Goal: Task Accomplishment & Management: Manage account settings

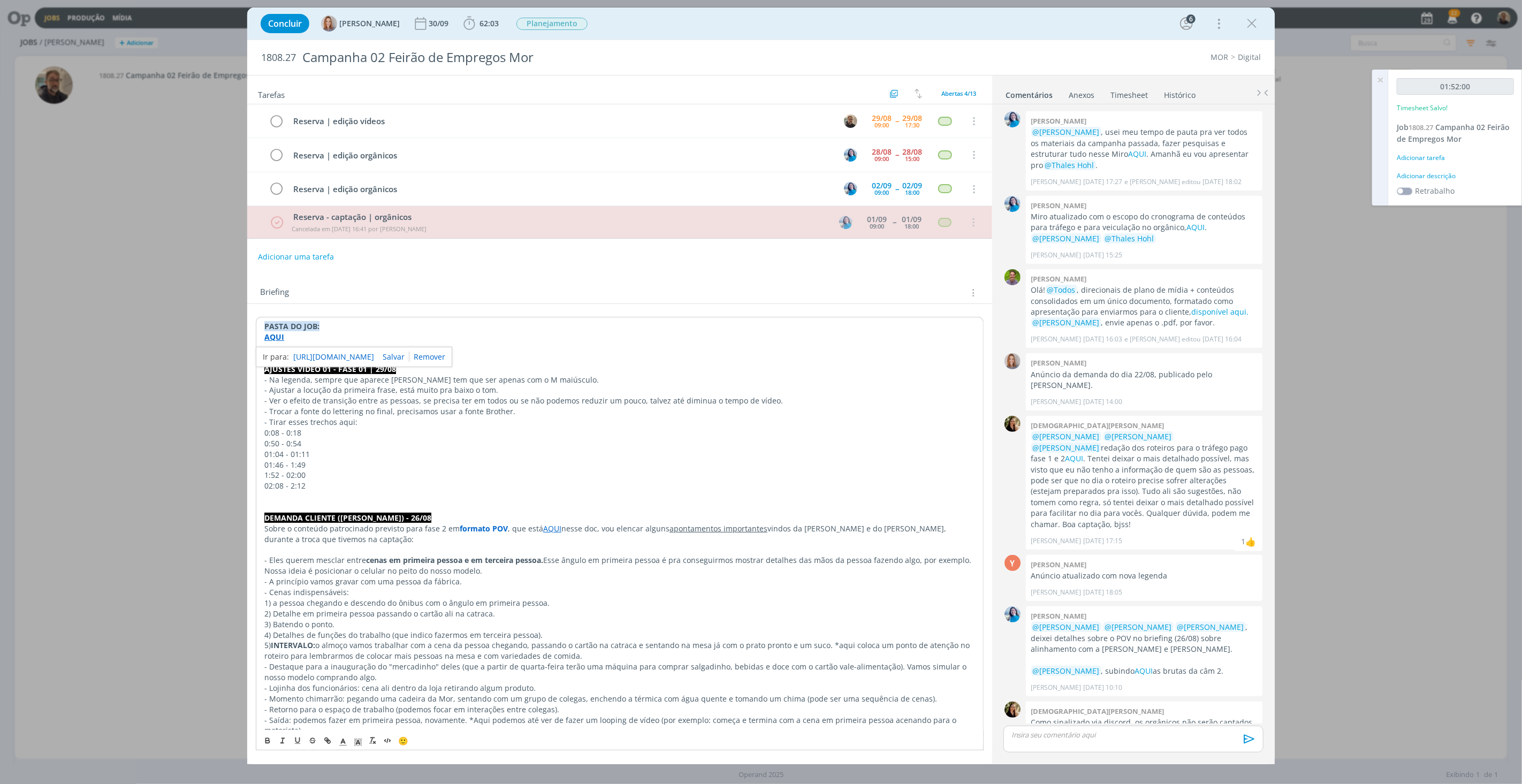
scroll to position [67, 0]
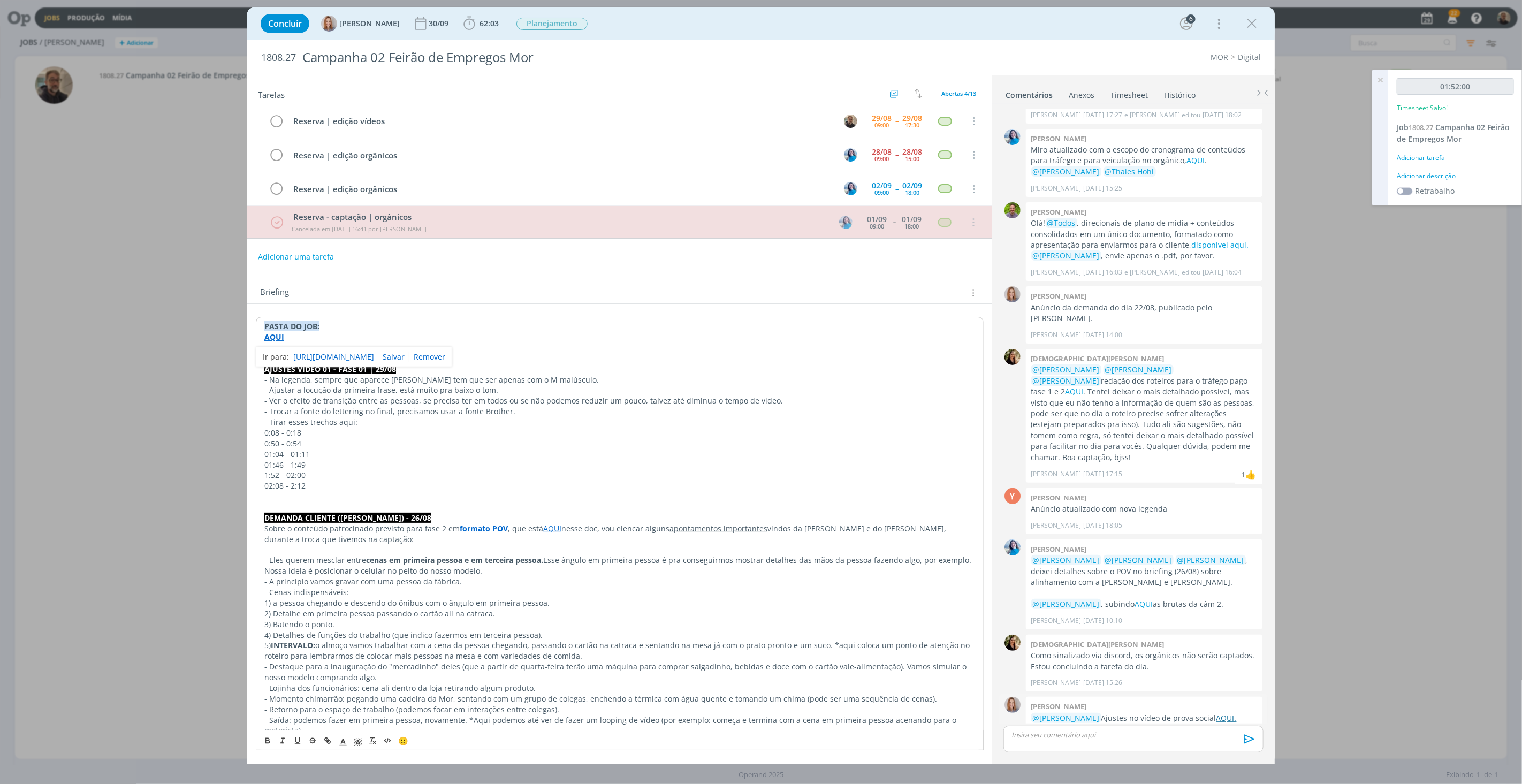
click at [1219, 713] on link "AQUI." at bounding box center [1226, 718] width 21 height 10
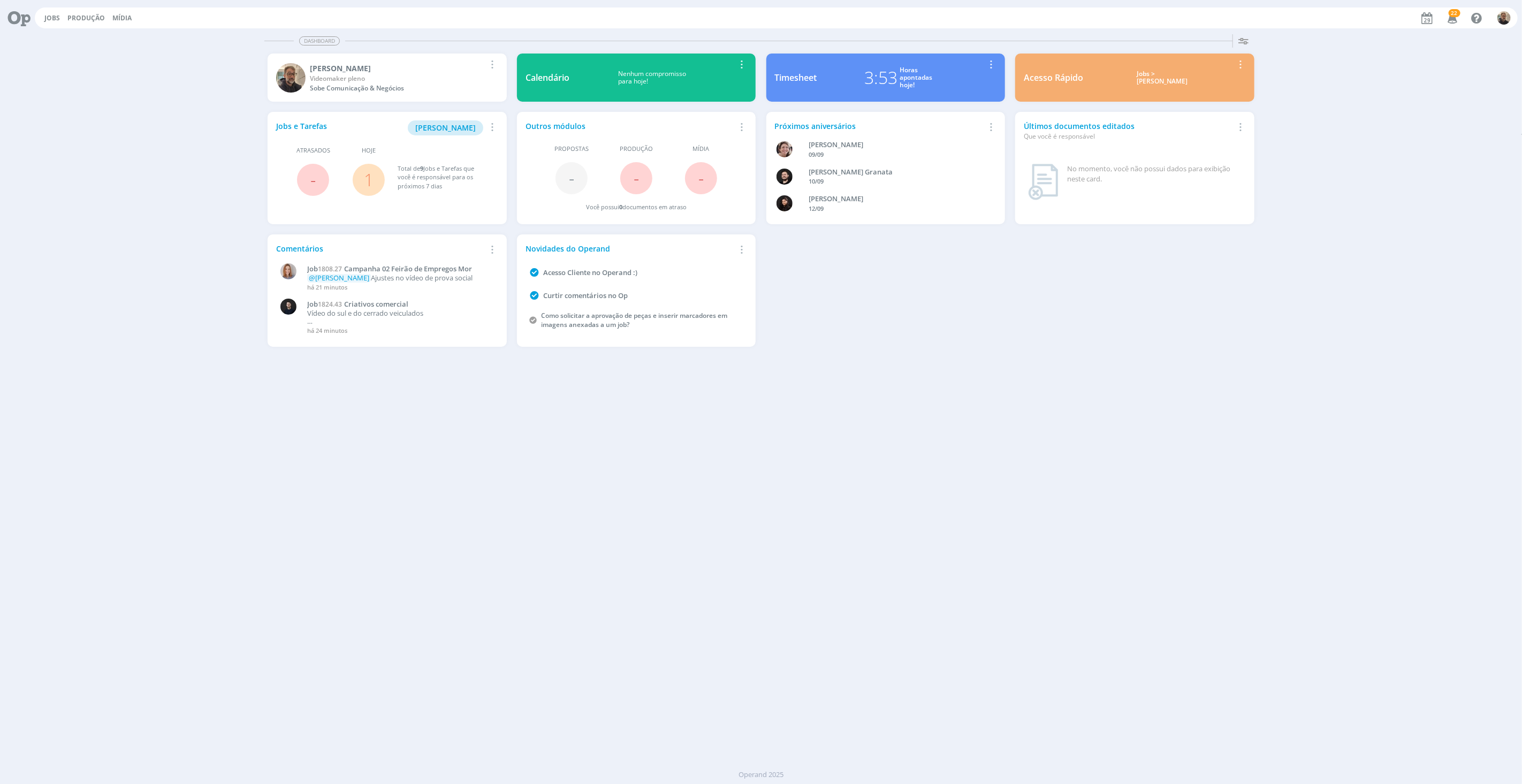
click at [371, 182] on link "1" at bounding box center [369, 179] width 10 height 23
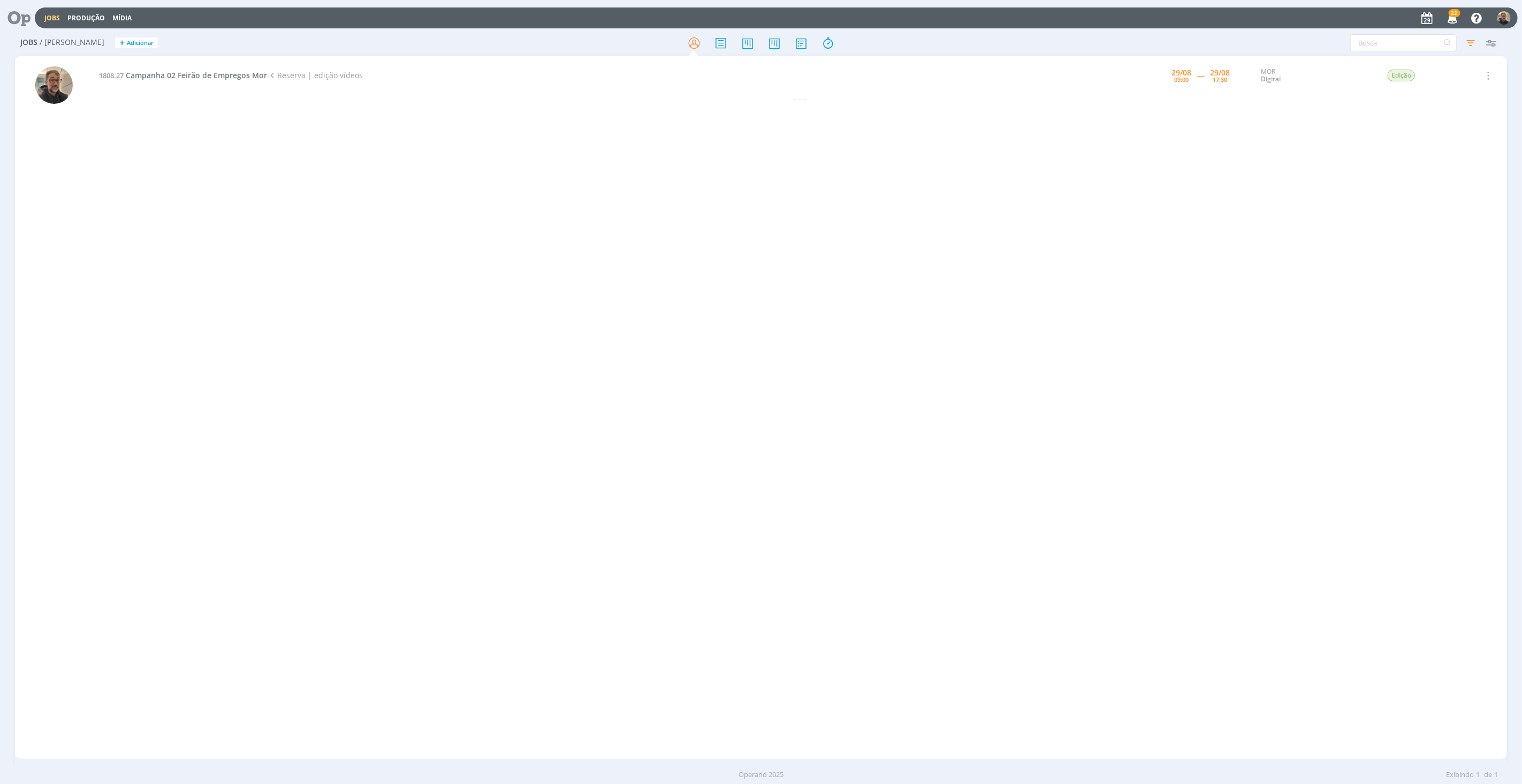
click at [231, 70] on td "1808.27 Campanha 02 Feirão de Empregos Mor Reserva | edição vídeos" at bounding box center [587, 76] width 991 height 35
click at [233, 73] on span "Campanha 02 Feirão de Empregos Mor" at bounding box center [196, 75] width 141 height 10
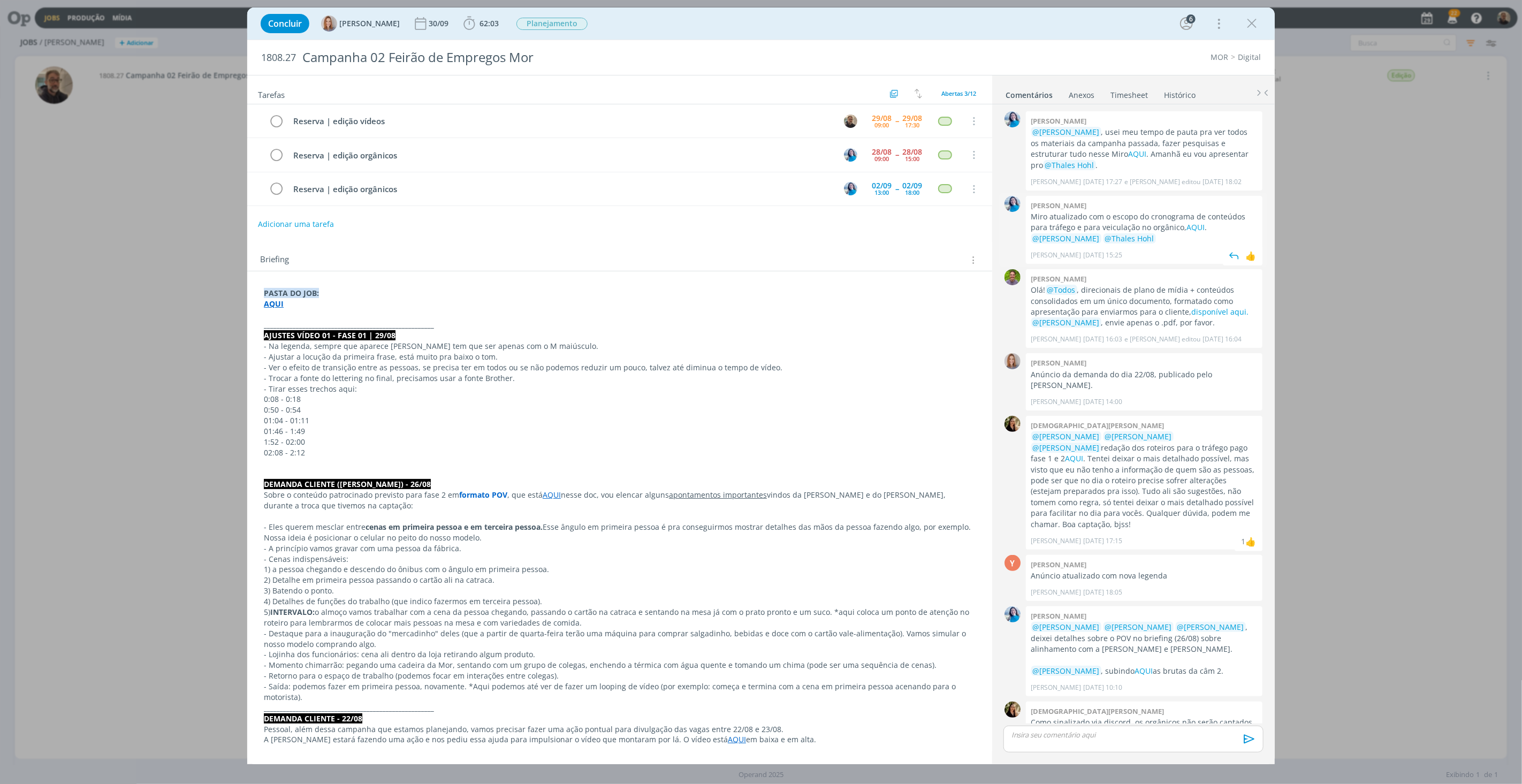
scroll to position [67, 0]
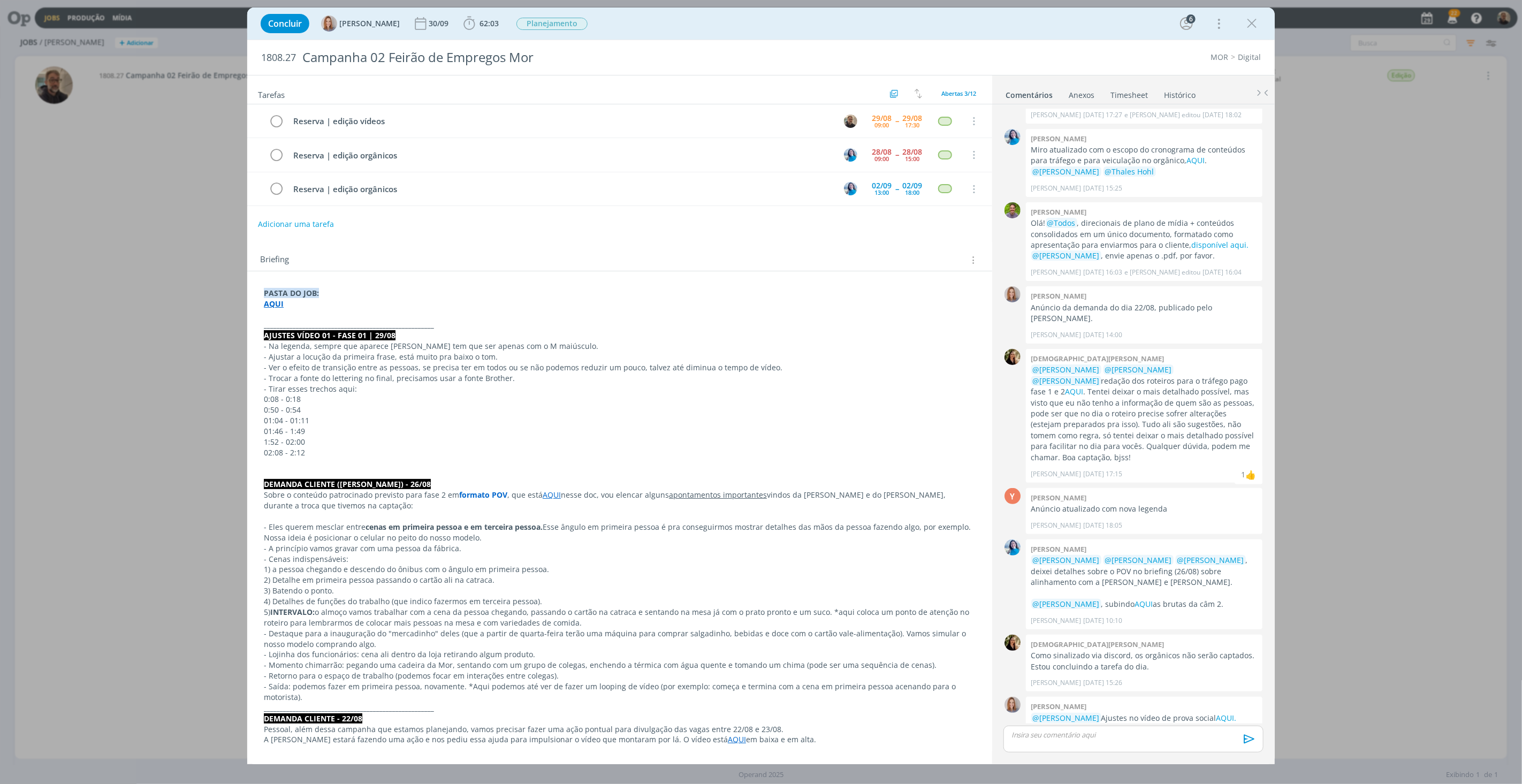
click at [1125, 96] on link "Timesheet" at bounding box center [1129, 93] width 38 height 15
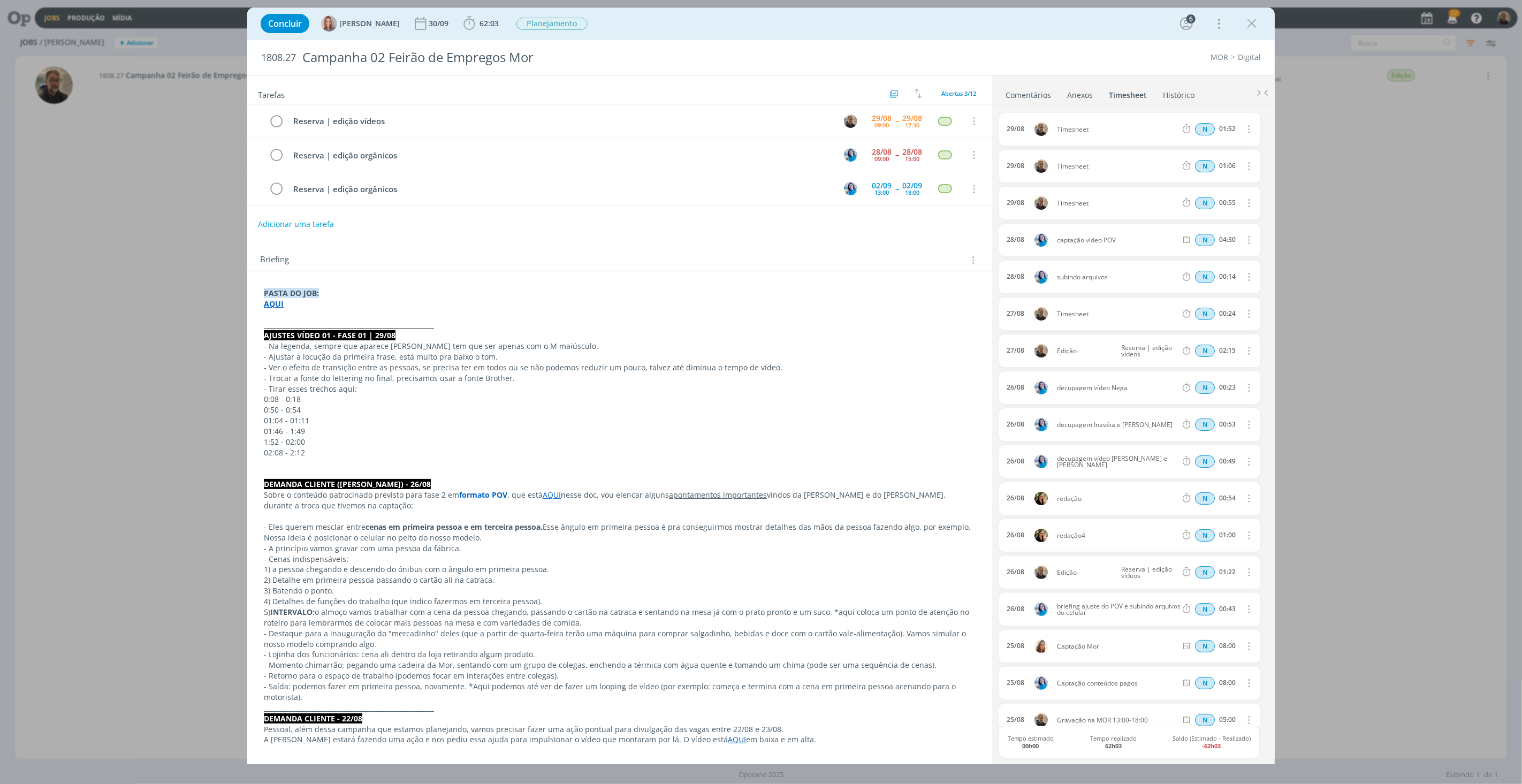
click at [1244, 203] on icon "dialog" at bounding box center [1248, 203] width 12 height 13
click at [1197, 241] on link "Editar" at bounding box center [1218, 238] width 85 height 17
drag, startPoint x: 1092, startPoint y: 201, endPoint x: 1010, endPoint y: 201, distance: 82.0
click at [1010, 201] on div "29/08 10:48 Timesheet Selecione a tarefa N 00:55" at bounding box center [1130, 203] width 261 height 33
copy div "Edição"
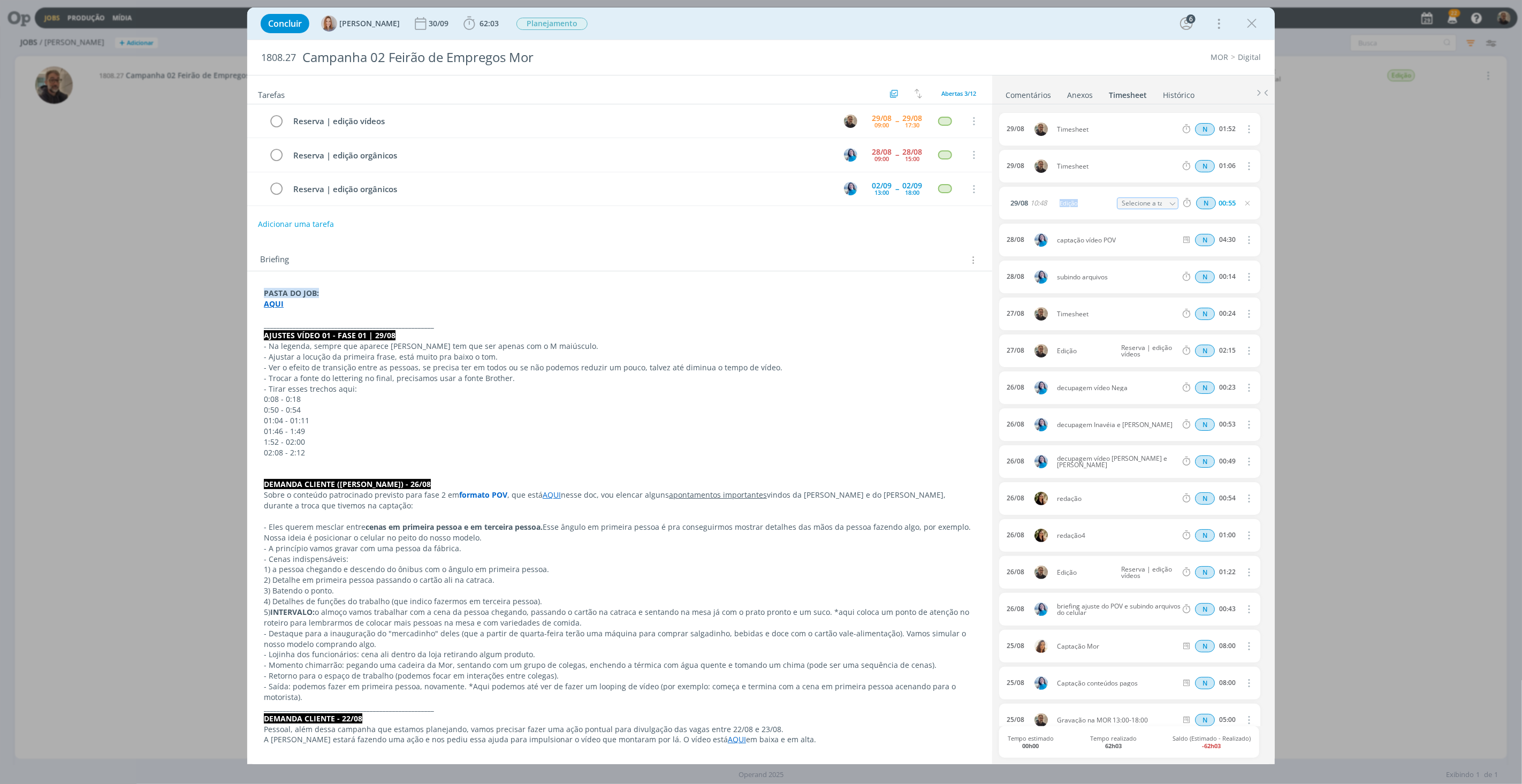
click at [1140, 204] on input "Selecione a tarefa" at bounding box center [1148, 203] width 62 height 12
click at [1141, 264] on div "Reserva | edição vídeos - [PERSON_NAME]" at bounding box center [1157, 264] width 64 height 8
type input "Reserva | edição vídeos"
click at [1243, 167] on icon "dialog" at bounding box center [1248, 166] width 12 height 13
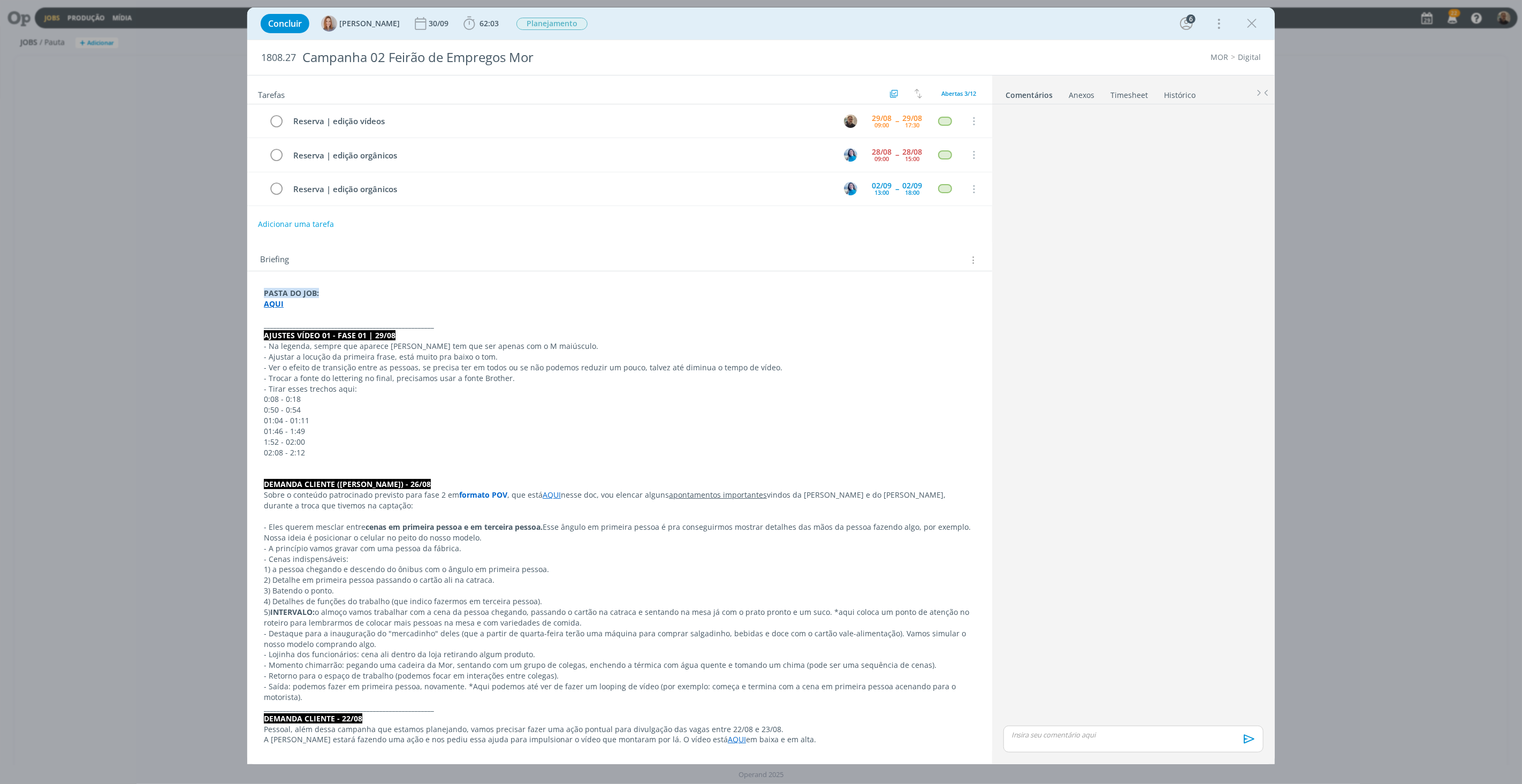
scroll to position [67, 0]
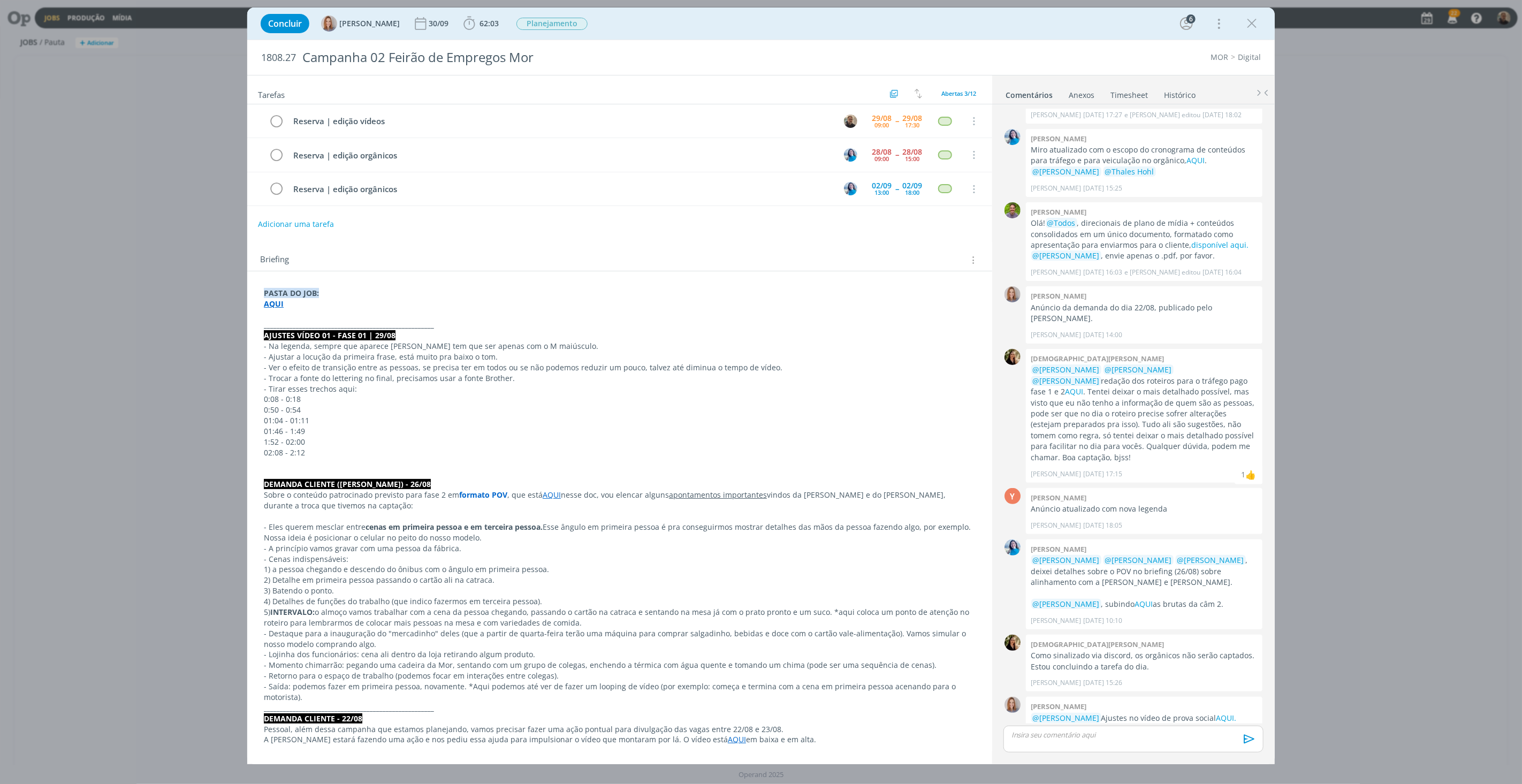
click at [1126, 93] on link "Timesheet" at bounding box center [1129, 93] width 38 height 15
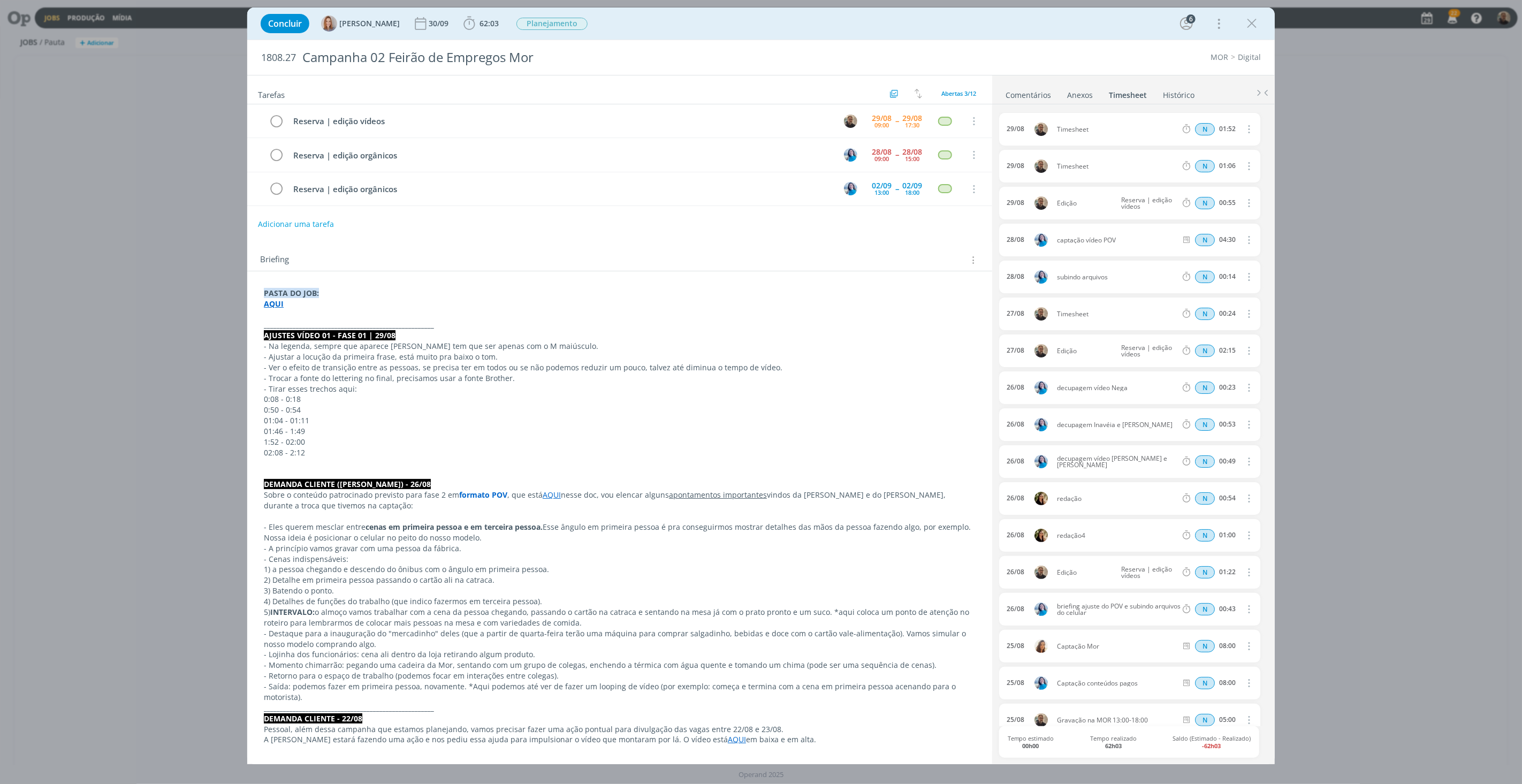
click at [1246, 161] on icon "dialog" at bounding box center [1248, 166] width 12 height 13
click at [1197, 201] on link "Editar" at bounding box center [1218, 201] width 85 height 17
drag, startPoint x: 1092, startPoint y: 167, endPoint x: 1004, endPoint y: 169, distance: 88.0
click at [1004, 169] on body "Jobs Produção Mídia 22 Notificações Central de Ajuda Área de Membros Implantaçã…" at bounding box center [761, 392] width 1522 height 784
click at [1171, 165] on icon "dialog" at bounding box center [1173, 167] width 8 height 8
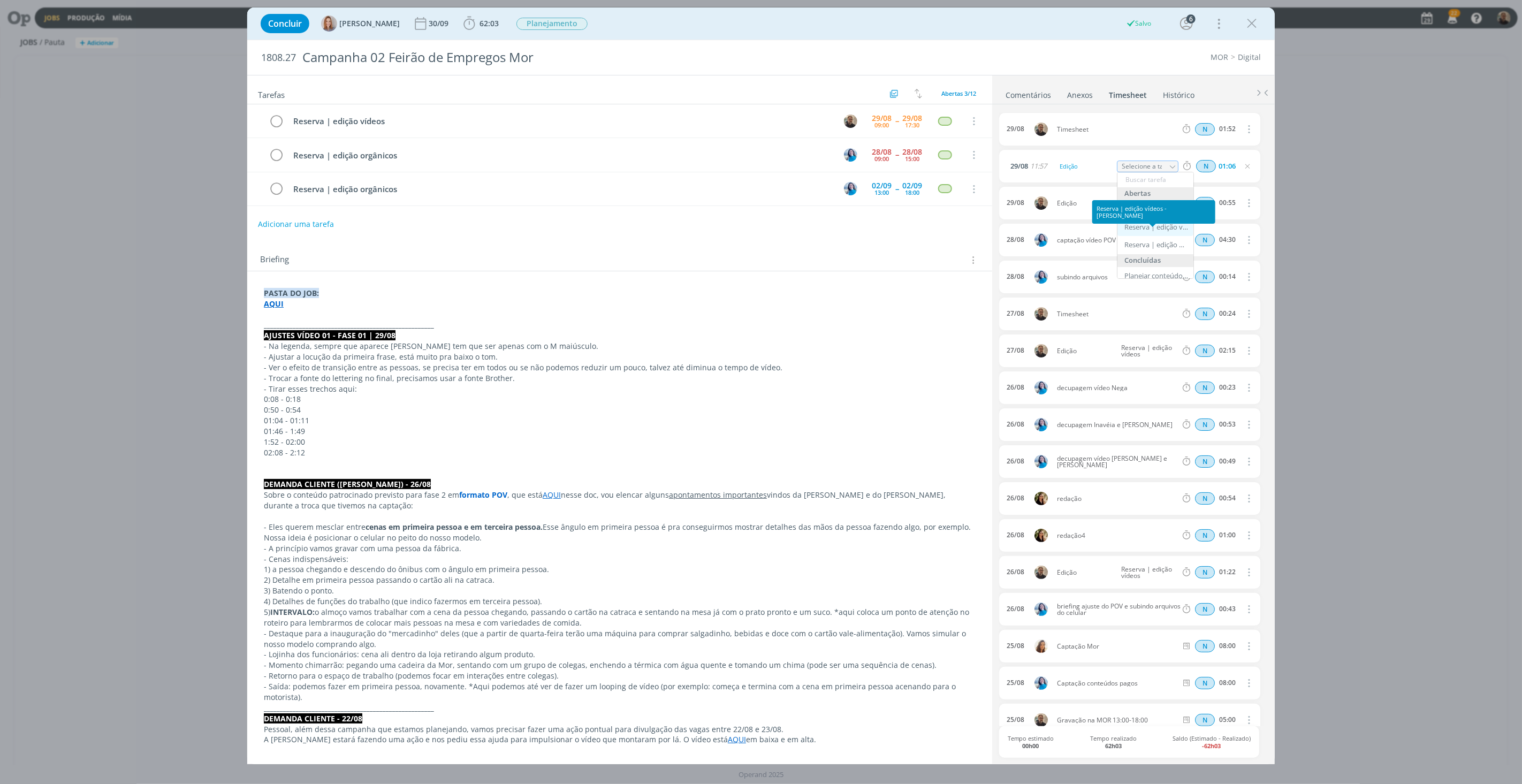
click at [1162, 223] on div "Reserva | edição vídeos - [PERSON_NAME]" at bounding box center [1157, 227] width 64 height 8
type input "Reserva | edição vídeos"
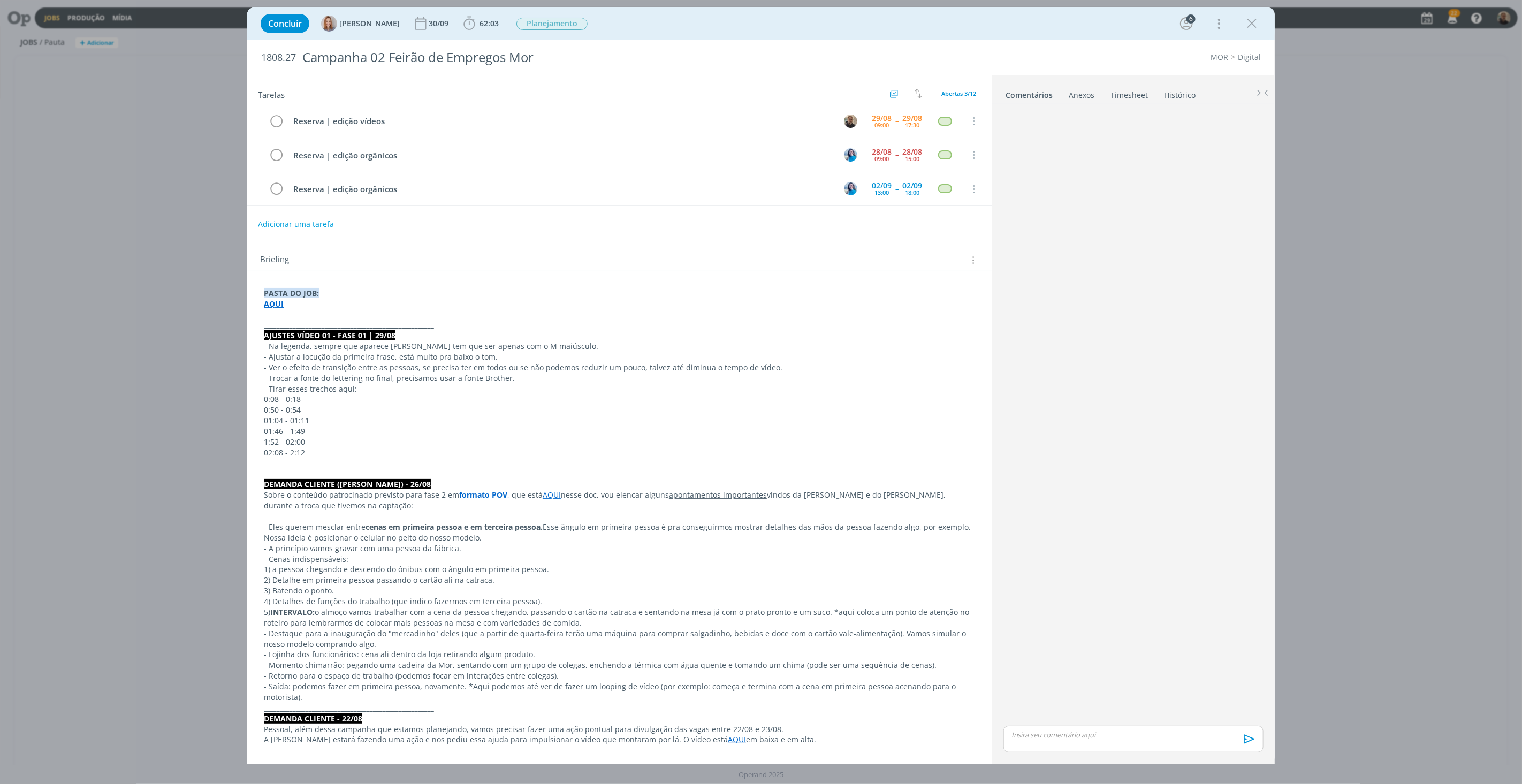
scroll to position [67, 0]
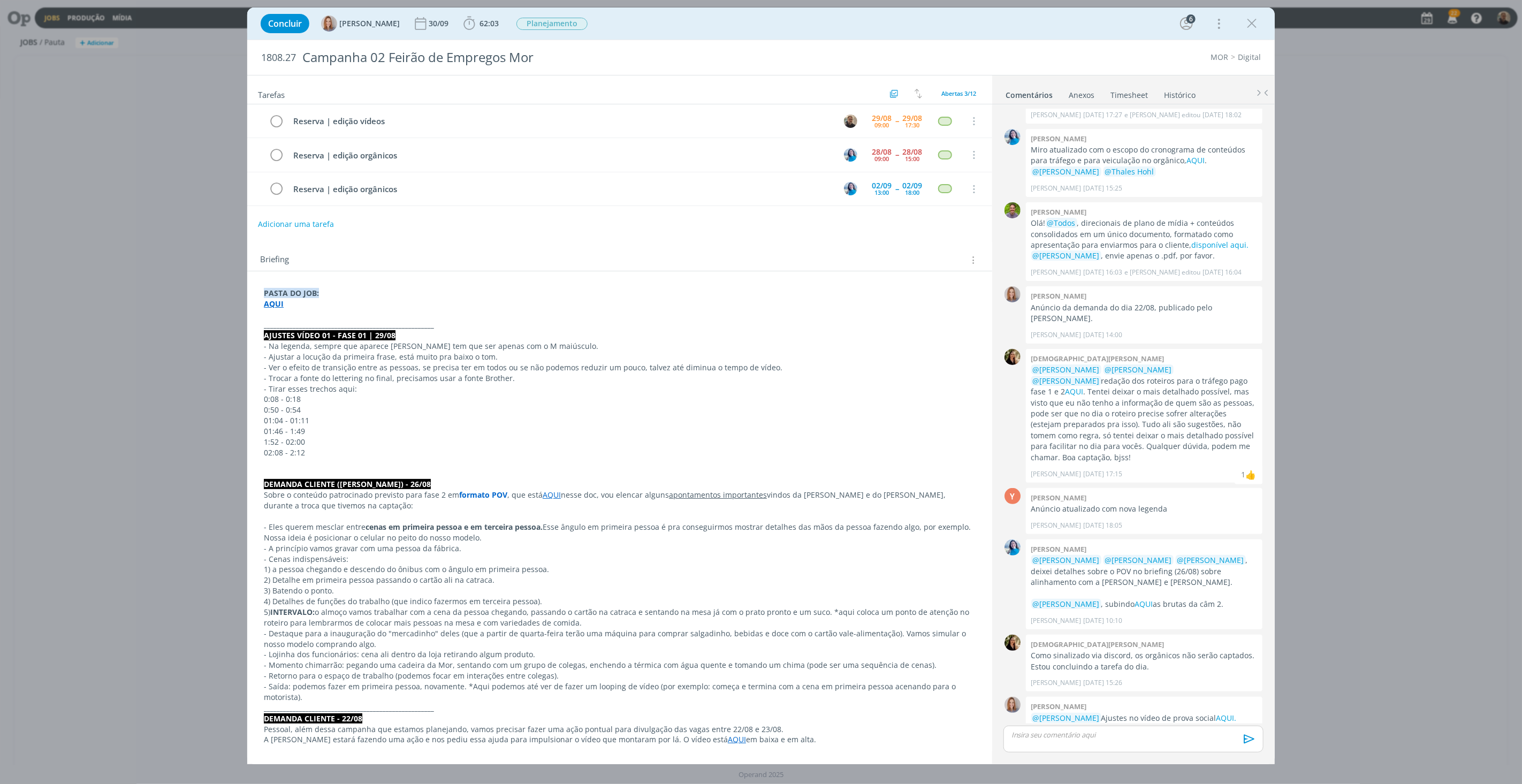
click at [1124, 92] on link "Timesheet" at bounding box center [1129, 93] width 38 height 15
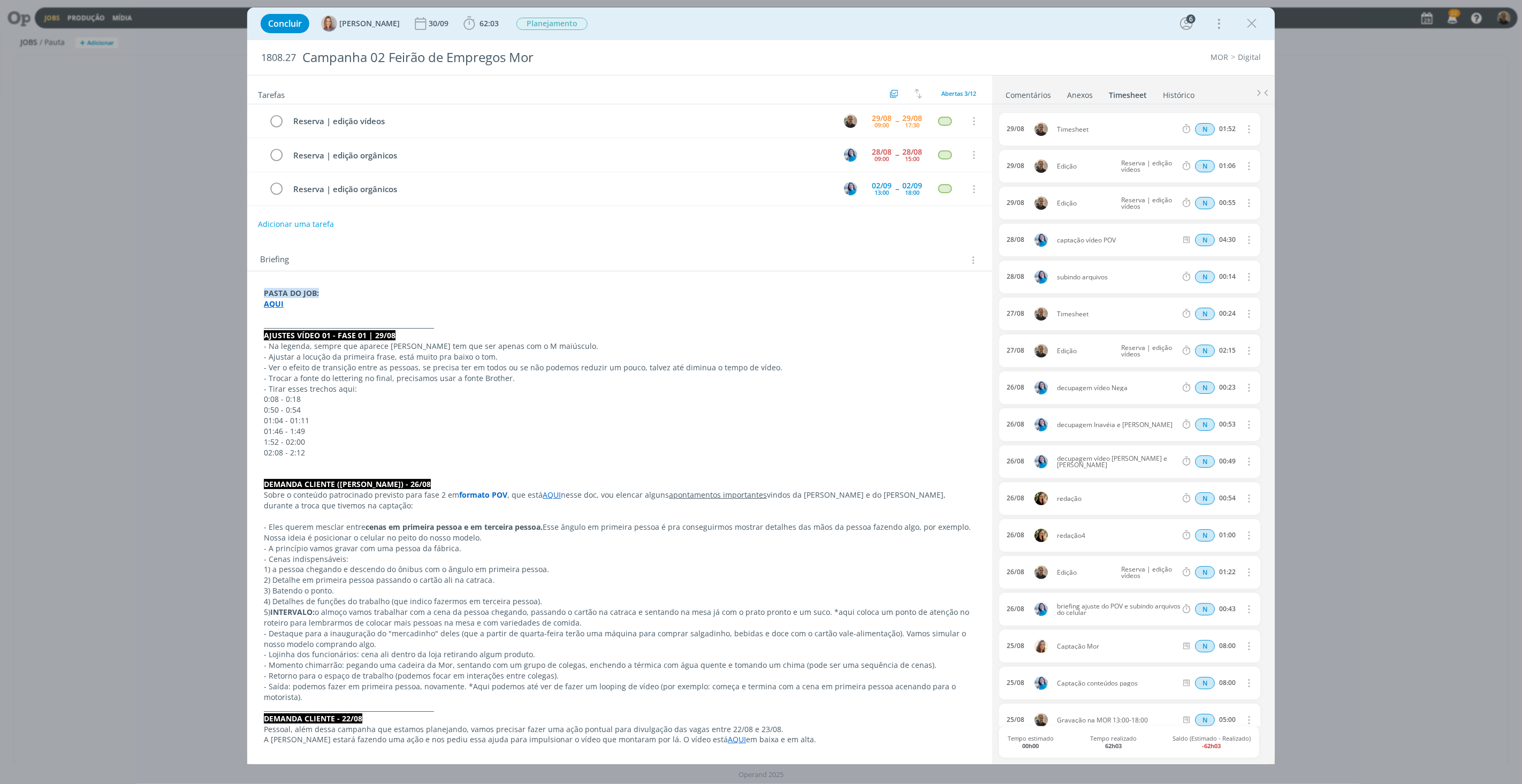
click at [1247, 132] on icon "dialog" at bounding box center [1248, 129] width 12 height 13
click at [1211, 167] on link "Editar" at bounding box center [1218, 165] width 85 height 17
click at [1088, 128] on div "Timesheet" at bounding box center [1086, 129] width 58 height 12
click at [999, 131] on body "Jobs Produção Mídia 22 Notificações Central de Ajuda Área de Membros Implantaçã…" at bounding box center [761, 392] width 1522 height 784
click at [1171, 128] on icon "dialog" at bounding box center [1173, 130] width 8 height 8
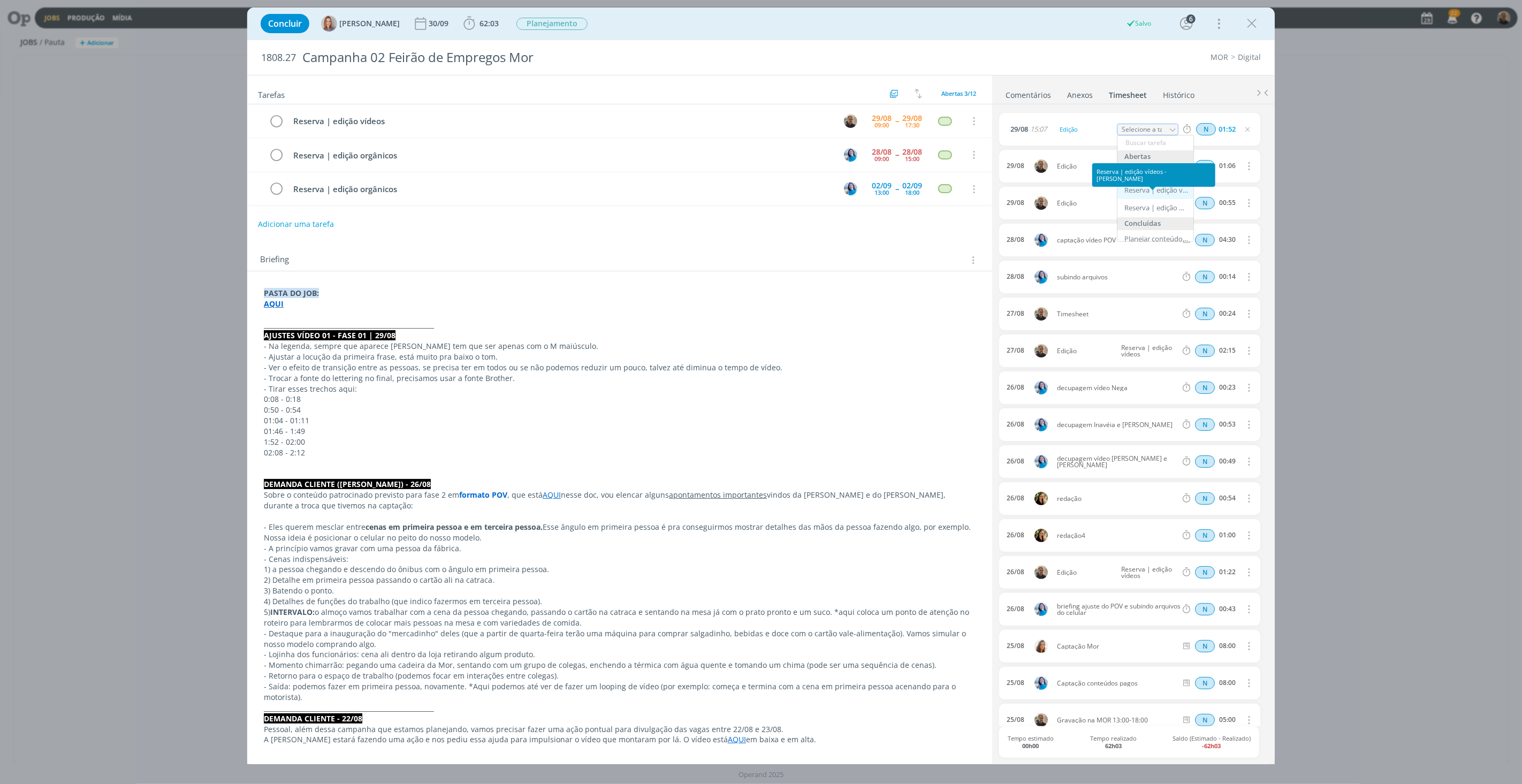
click at [1157, 188] on div "Reserva | edição vídeos - [PERSON_NAME]" at bounding box center [1157, 190] width 64 height 8
type input "Reserva | edição vídeos"
click at [1368, 256] on div "Concluir Amanda Oliveira 30/09 62:03 Iniciar Apontar Data * 29/08/2025 Horas * …" at bounding box center [761, 392] width 1522 height 784
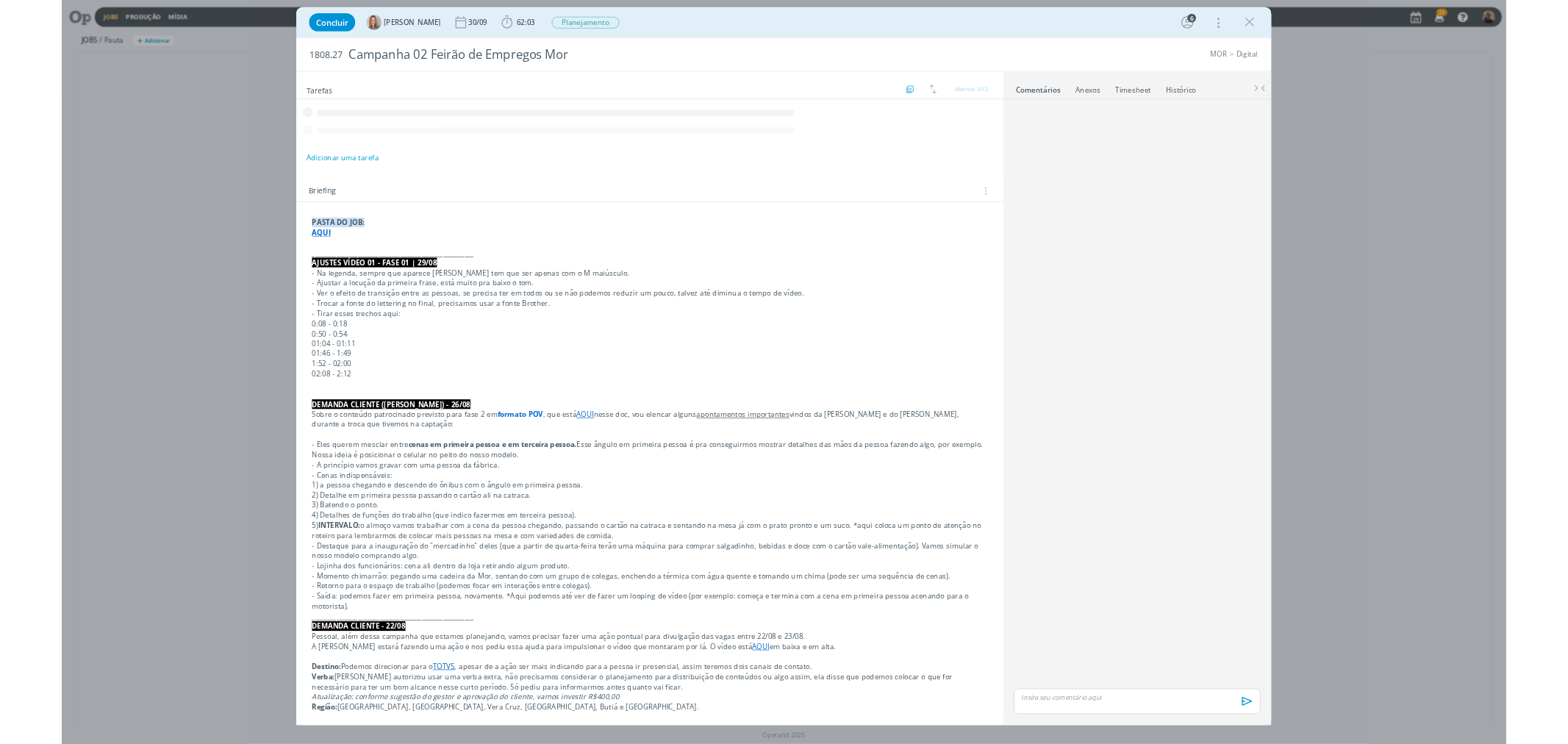
scroll to position [92, 0]
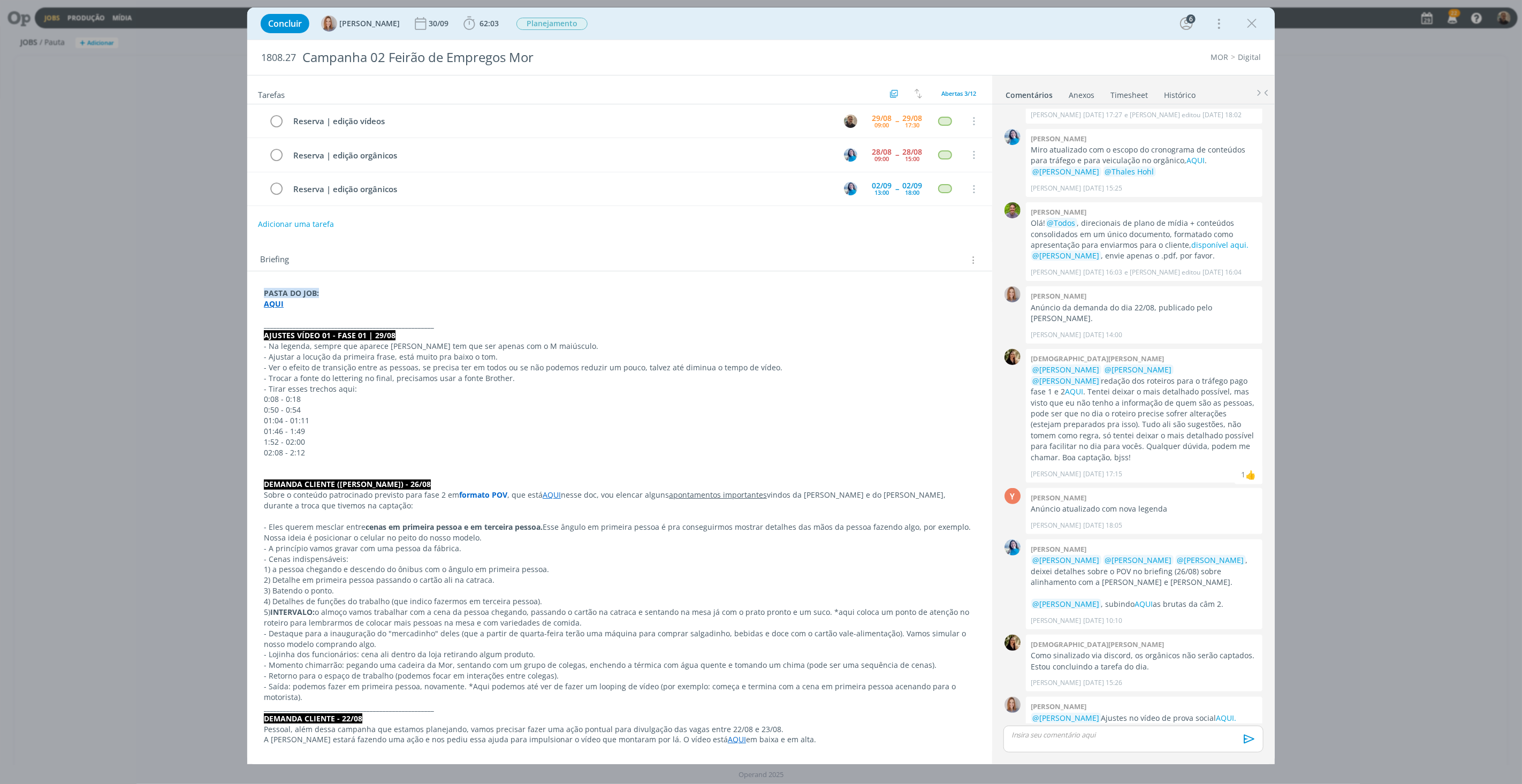
click at [1123, 94] on link "Timesheet" at bounding box center [1129, 93] width 38 height 15
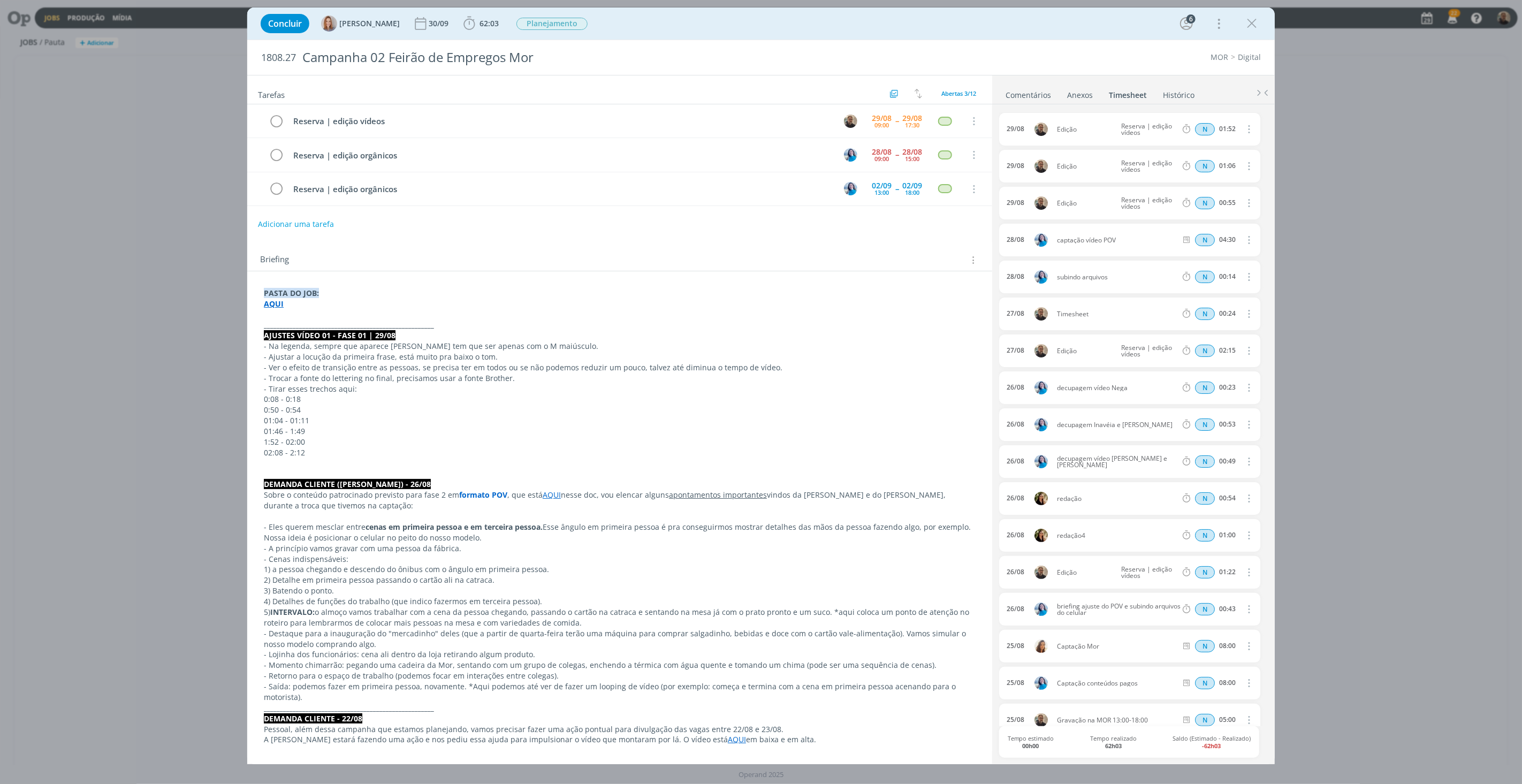
click at [1246, 314] on icon "dialog" at bounding box center [1248, 313] width 12 height 13
click at [1189, 352] on link "Editar" at bounding box center [1218, 349] width 85 height 17
click at [1081, 316] on div "Timesheet" at bounding box center [1086, 314] width 58 height 12
drag, startPoint x: 1030, startPoint y: 308, endPoint x: 986, endPoint y: 308, distance: 44.0
click at [986, 308] on div "Tarefas Usar Job de template Ordenar por: Prazo crescente Prazo decrescente Ord…" at bounding box center [761, 419] width 1028 height 689
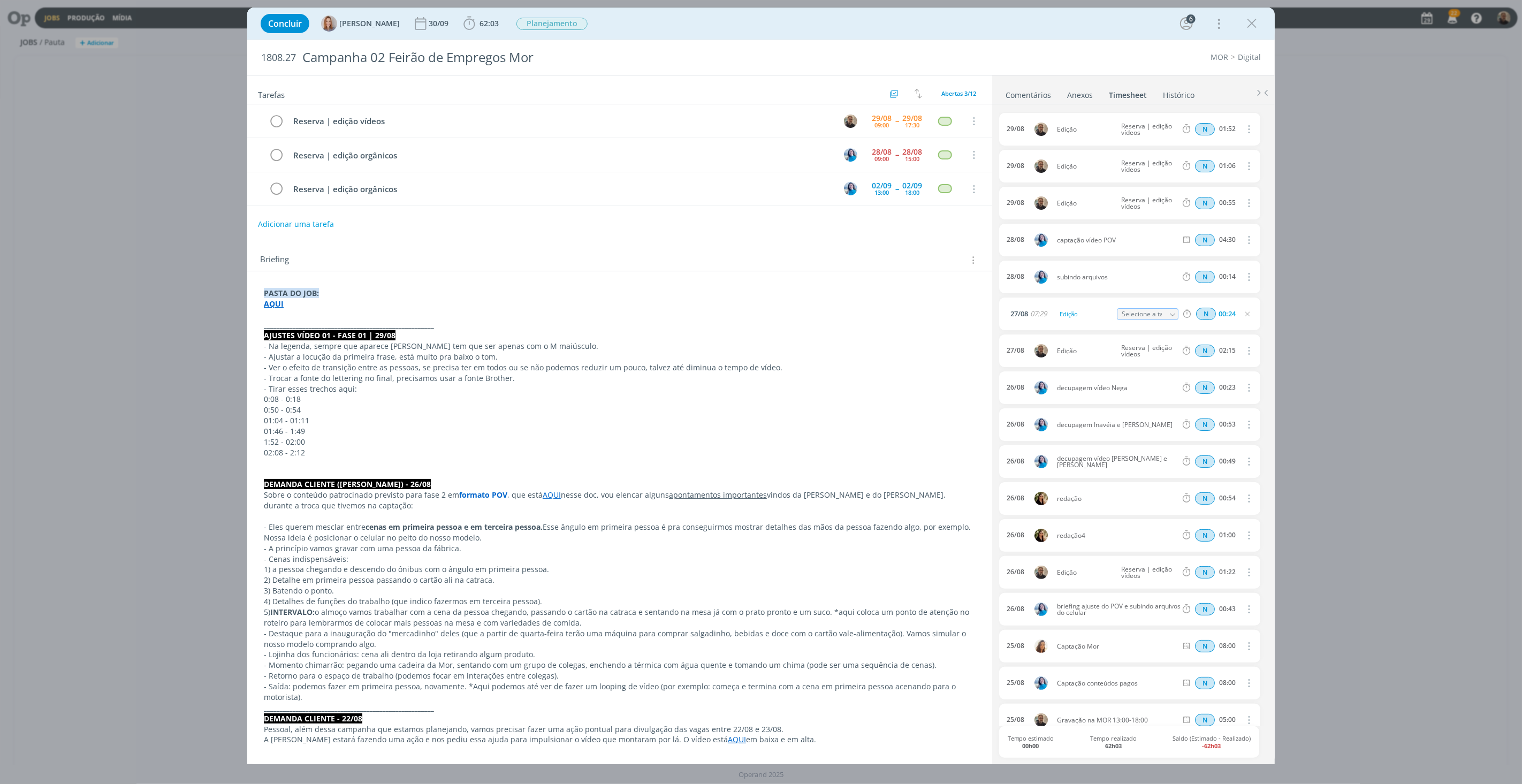
click at [1169, 314] on icon "dialog" at bounding box center [1173, 315] width 8 height 8
click at [1158, 375] on div "Reserva | edição vídeos - [PERSON_NAME]" at bounding box center [1157, 374] width 64 height 8
type input "Reserva | edição vídeos"
click at [1362, 287] on div "Concluir [PERSON_NAME] 30/09 62:03 Iniciar Apontar Data * [DATE] Horas * 00:00 …" at bounding box center [761, 392] width 1522 height 784
click at [1255, 25] on icon "dialog" at bounding box center [1251, 23] width 16 height 16
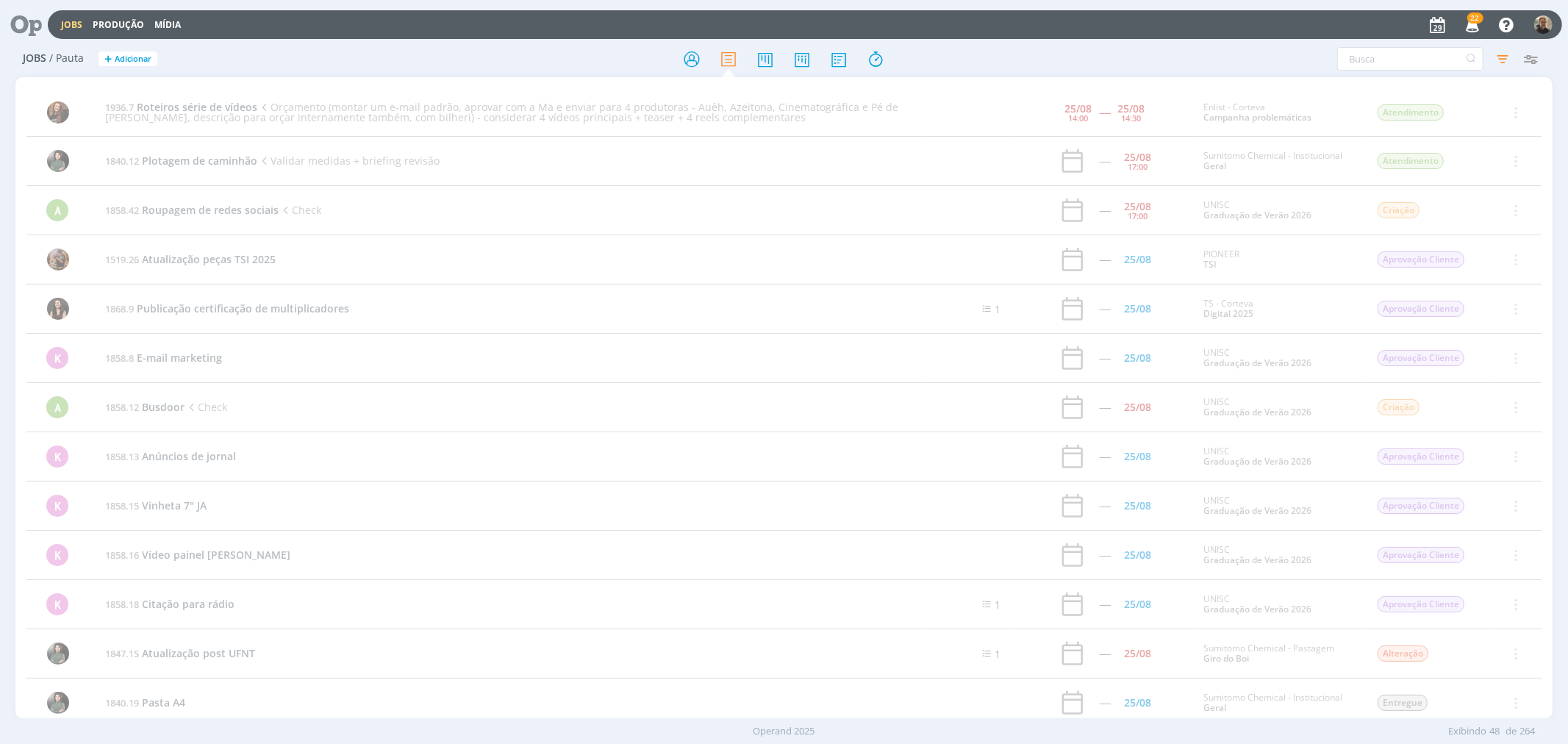
click at [31, 24] on icon at bounding box center [21, 25] width 30 height 29
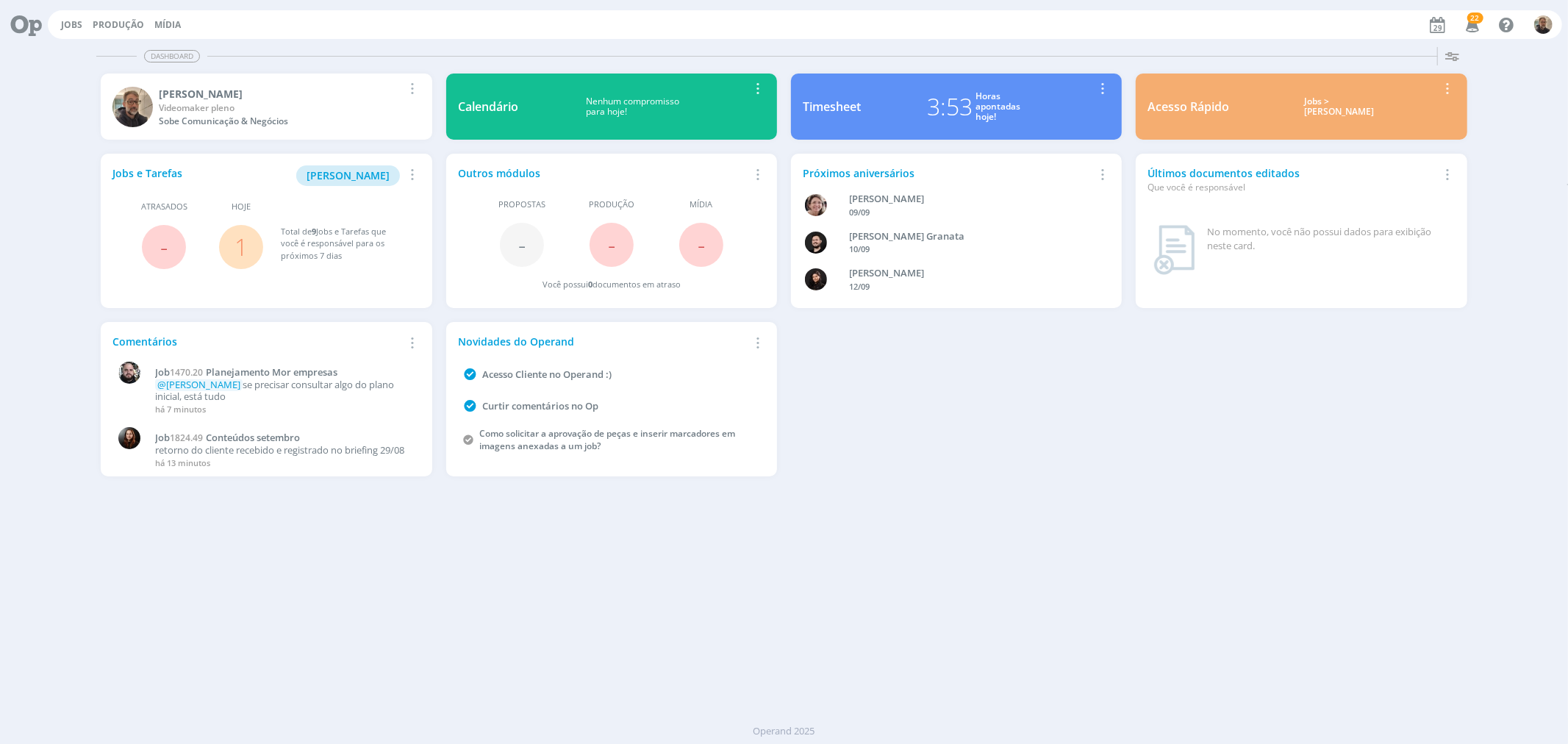
click at [243, 251] on link "1" at bounding box center [240, 247] width 13 height 32
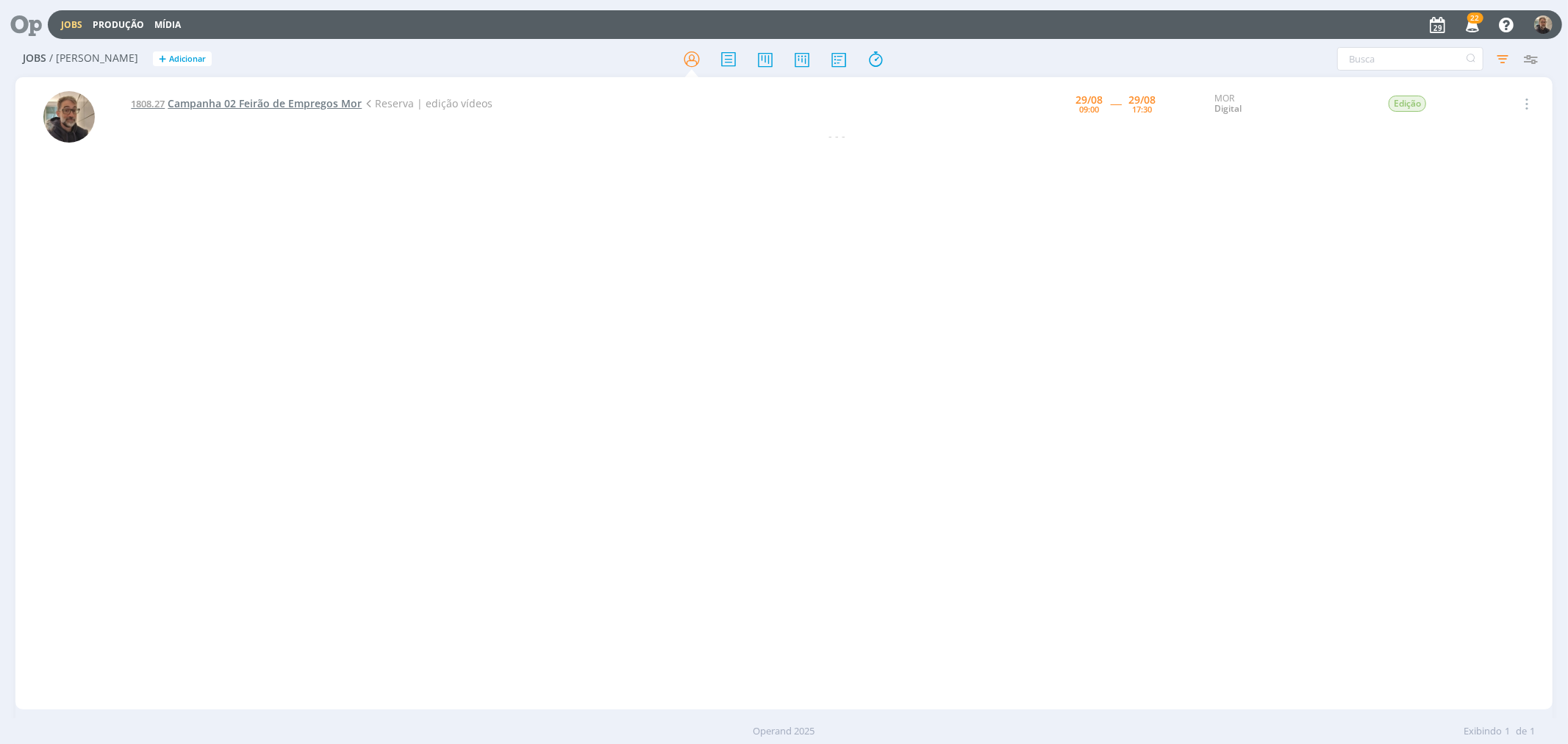
click at [322, 100] on span "Campanha 02 Feirão de Empregos Mor" at bounding box center [264, 103] width 194 height 14
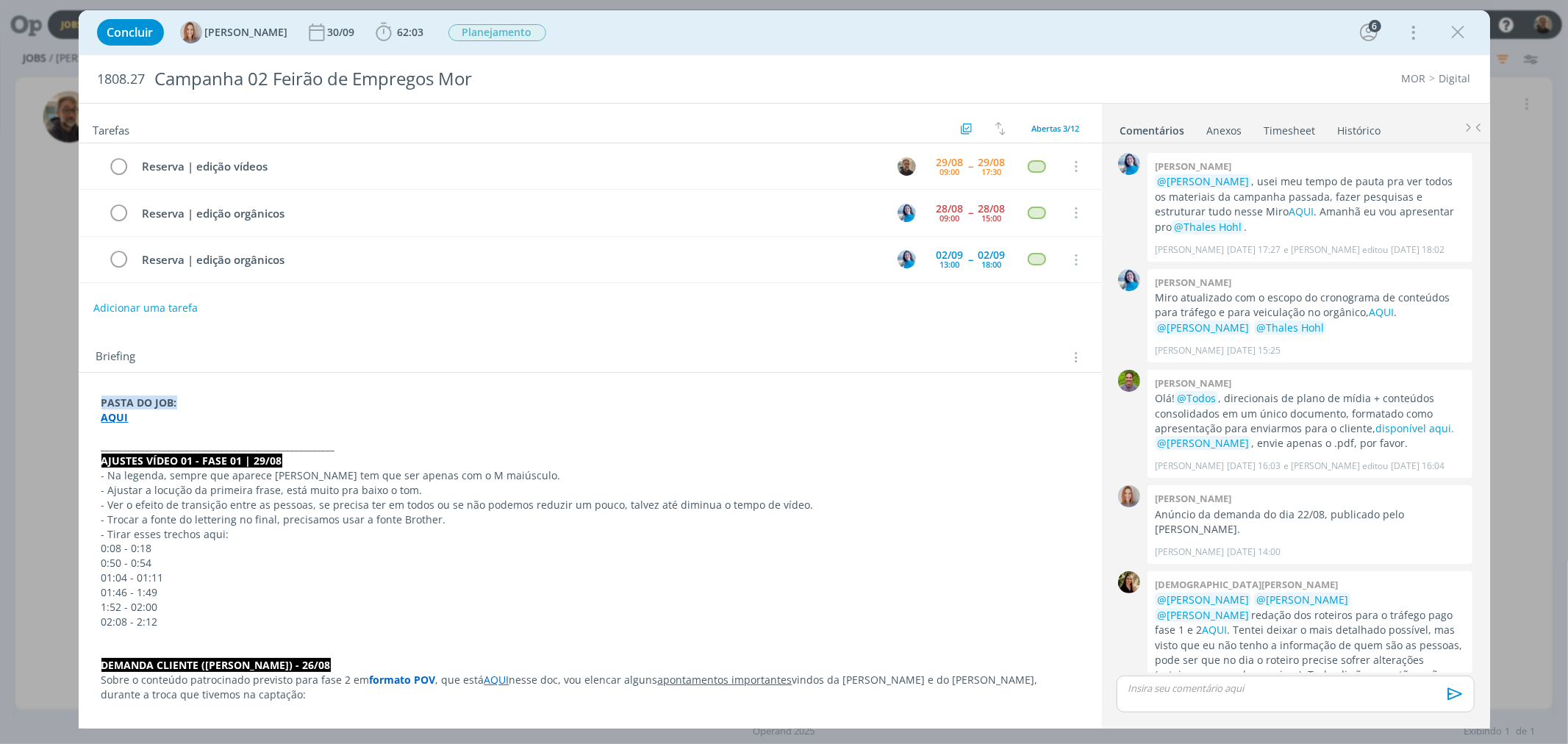
scroll to position [530, 0]
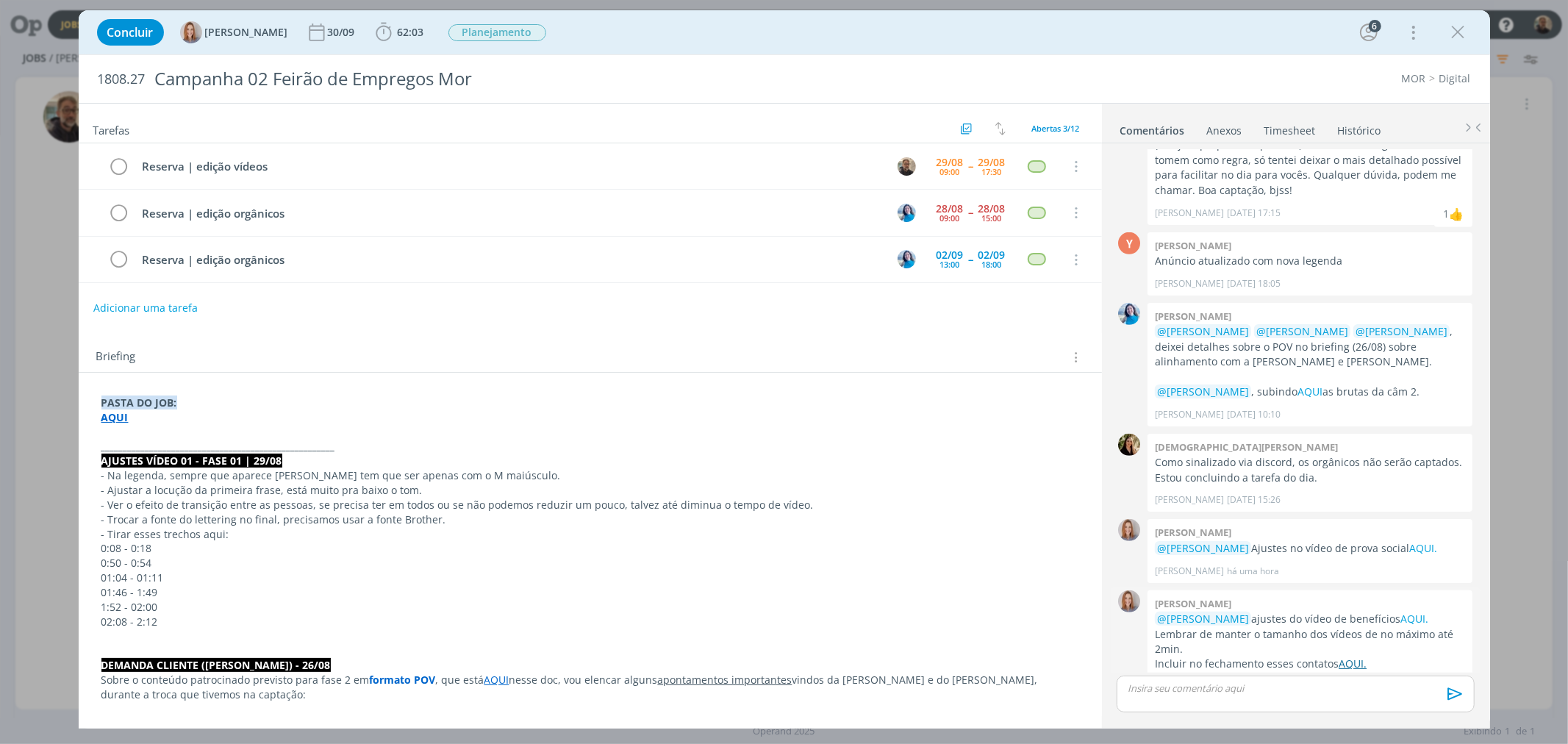
click at [1352, 656] on link "AQUI." at bounding box center [1352, 663] width 28 height 14
click at [1400, 612] on link "AQUI." at bounding box center [1414, 619] width 28 height 14
click at [1409, 541] on link "AQUI." at bounding box center [1423, 548] width 28 height 14
